Goal: Transaction & Acquisition: Download file/media

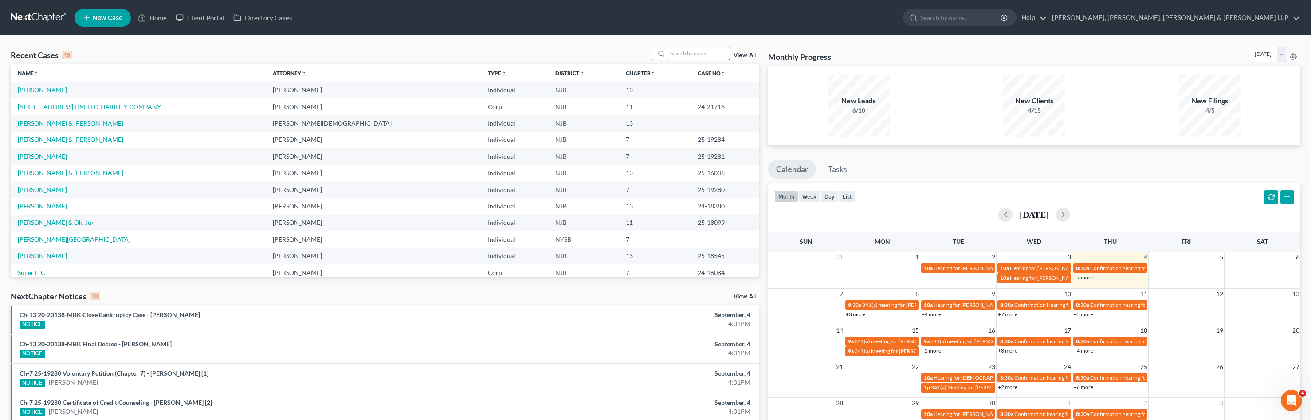
click at [696, 55] on input "search" at bounding box center [699, 53] width 62 height 13
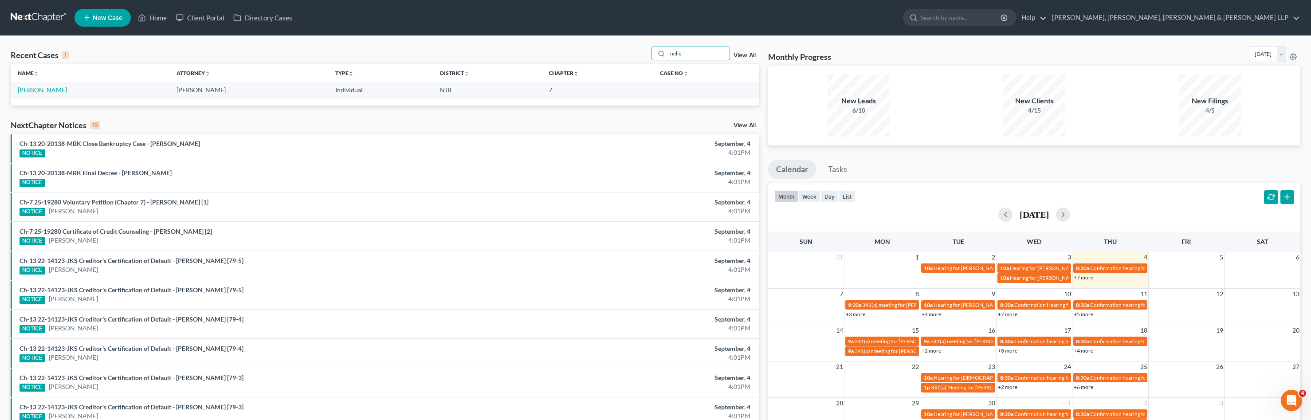
type input "nelio"
click at [40, 91] on link "[PERSON_NAME]" at bounding box center [42, 90] width 49 height 8
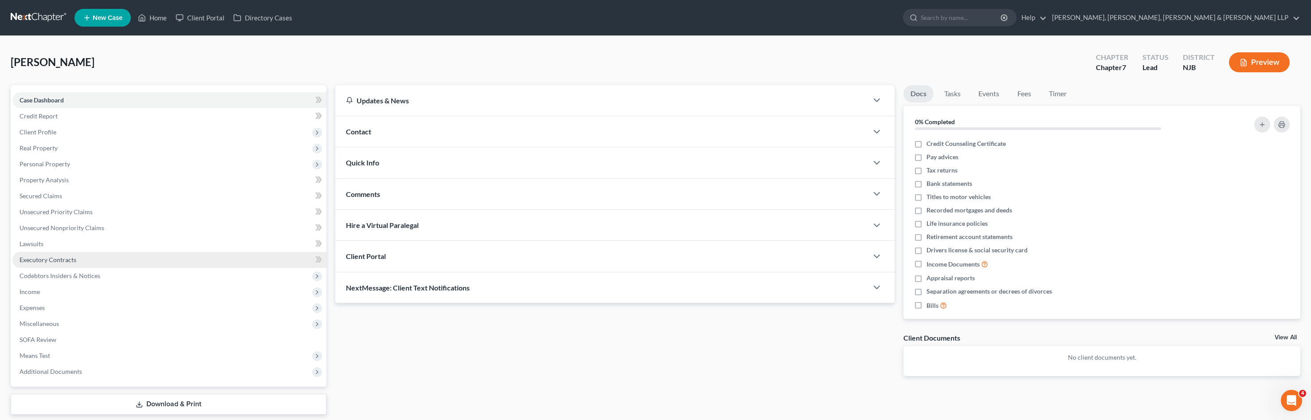
scroll to position [28, 0]
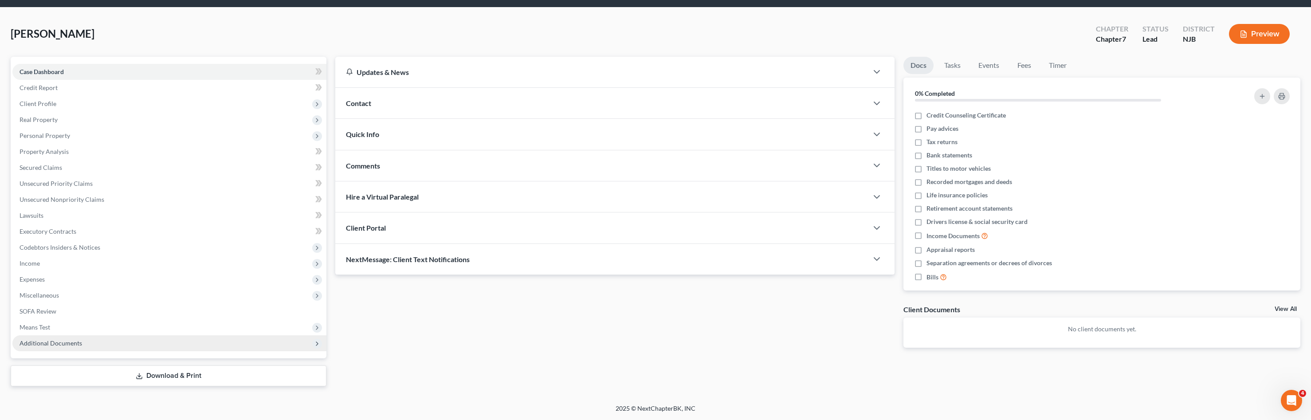
drag, startPoint x: 144, startPoint y: 373, endPoint x: 169, endPoint y: 372, distance: 25.3
click at [144, 374] on link "Download & Print" at bounding box center [169, 375] width 316 height 21
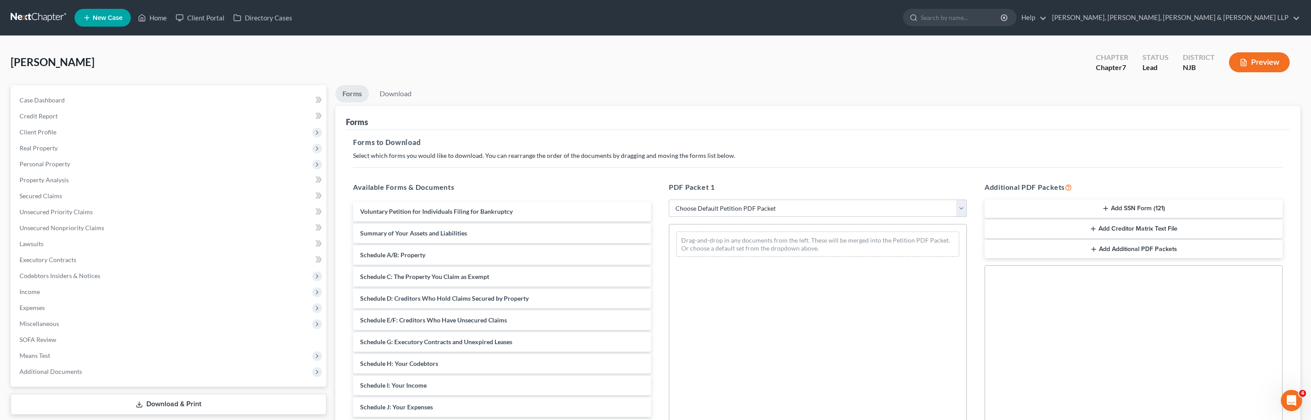
click at [745, 208] on select "Choose Default Petition PDF Packet Complete Bankruptcy Petition (all forms and …" at bounding box center [818, 209] width 298 height 18
select select "0"
click at [669, 200] on select "Choose Default Petition PDF Packet Complete Bankruptcy Petition (all forms and …" at bounding box center [818, 209] width 298 height 18
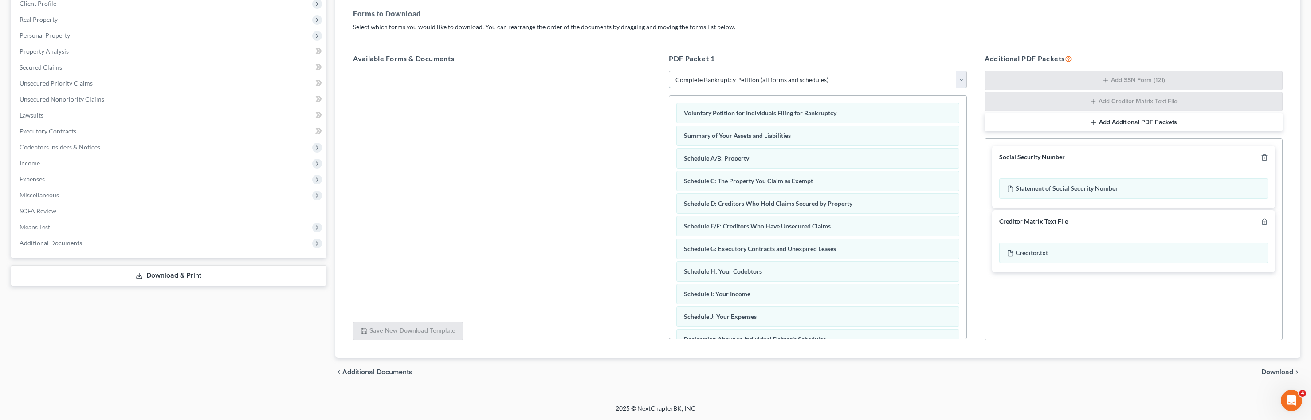
scroll to position [204, 0]
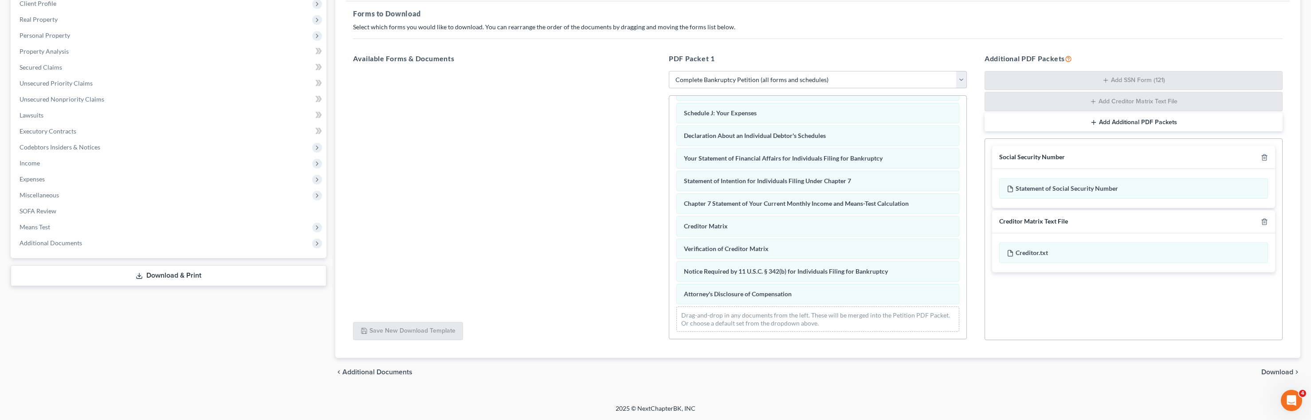
click at [1282, 366] on div "chevron_left Additional Documents Download chevron_right" at bounding box center [817, 372] width 965 height 28
click at [1282, 370] on span "Download" at bounding box center [1277, 372] width 32 height 7
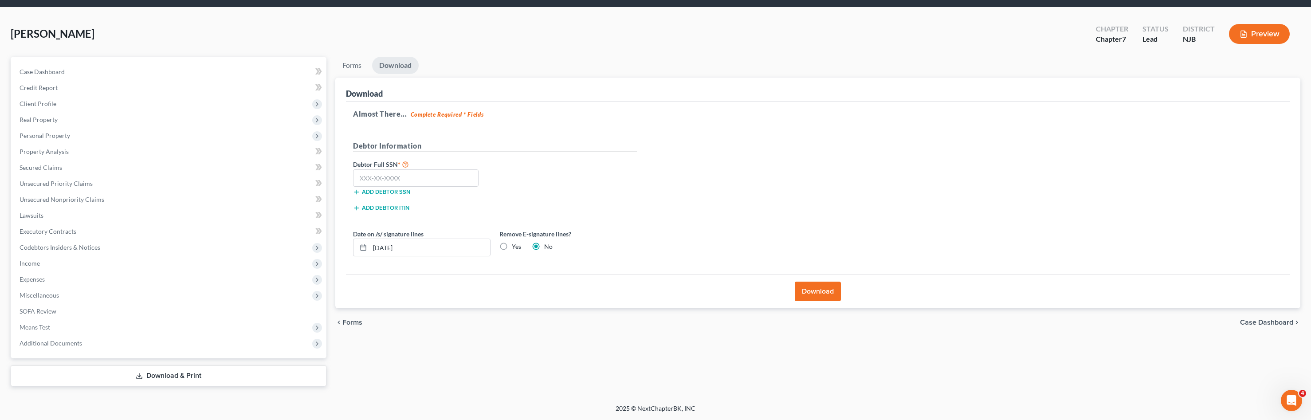
scroll to position [28, 0]
click at [370, 179] on input "text" at bounding box center [416, 178] width 126 height 18
type input "729-20-1418"
click at [830, 293] on button "Download" at bounding box center [818, 292] width 46 height 20
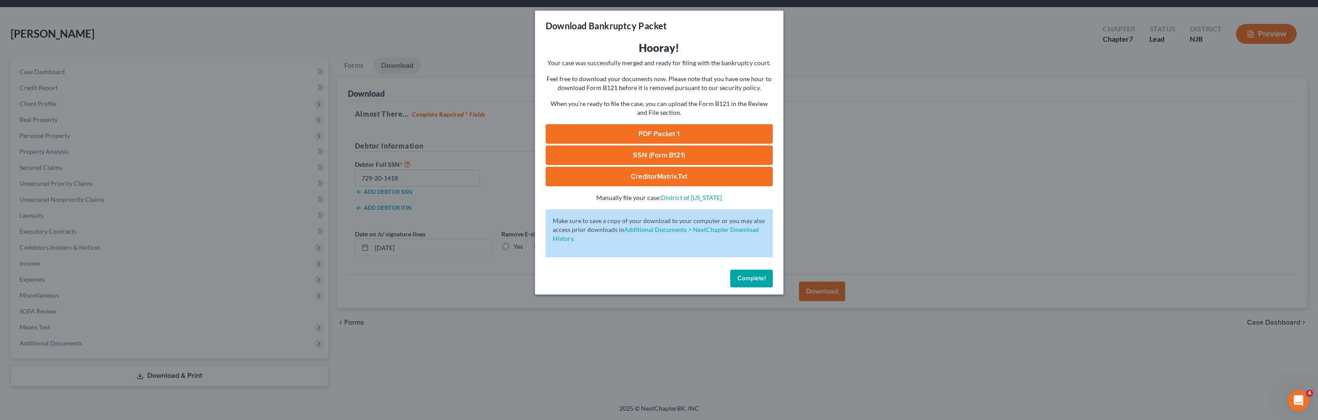
click at [668, 134] on link "PDF Packet 1" at bounding box center [659, 134] width 227 height 20
click at [692, 155] on link "SSN (Form B121)" at bounding box center [659, 155] width 227 height 20
click at [754, 280] on span "Complete!" at bounding box center [751, 279] width 28 height 8
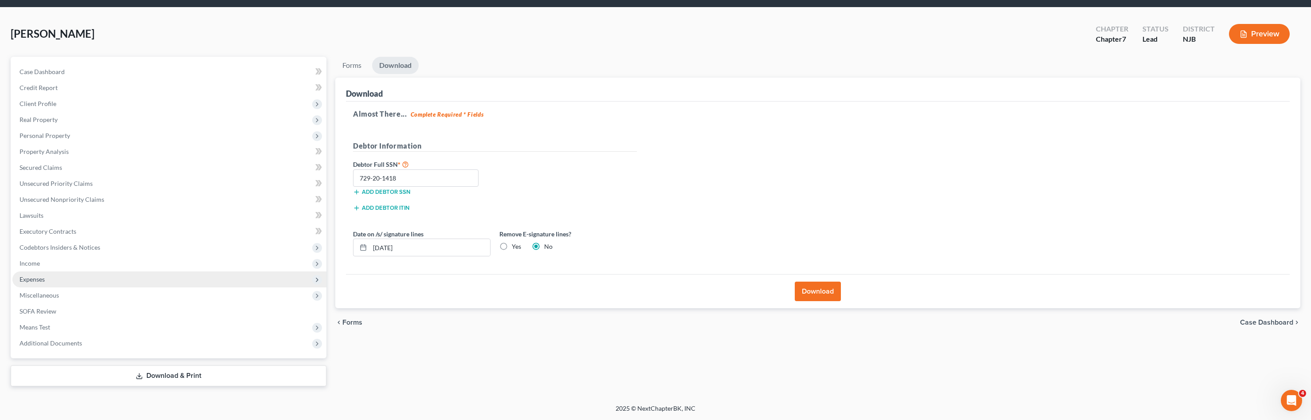
scroll to position [0, 0]
